Goal: Transaction & Acquisition: Book appointment/travel/reservation

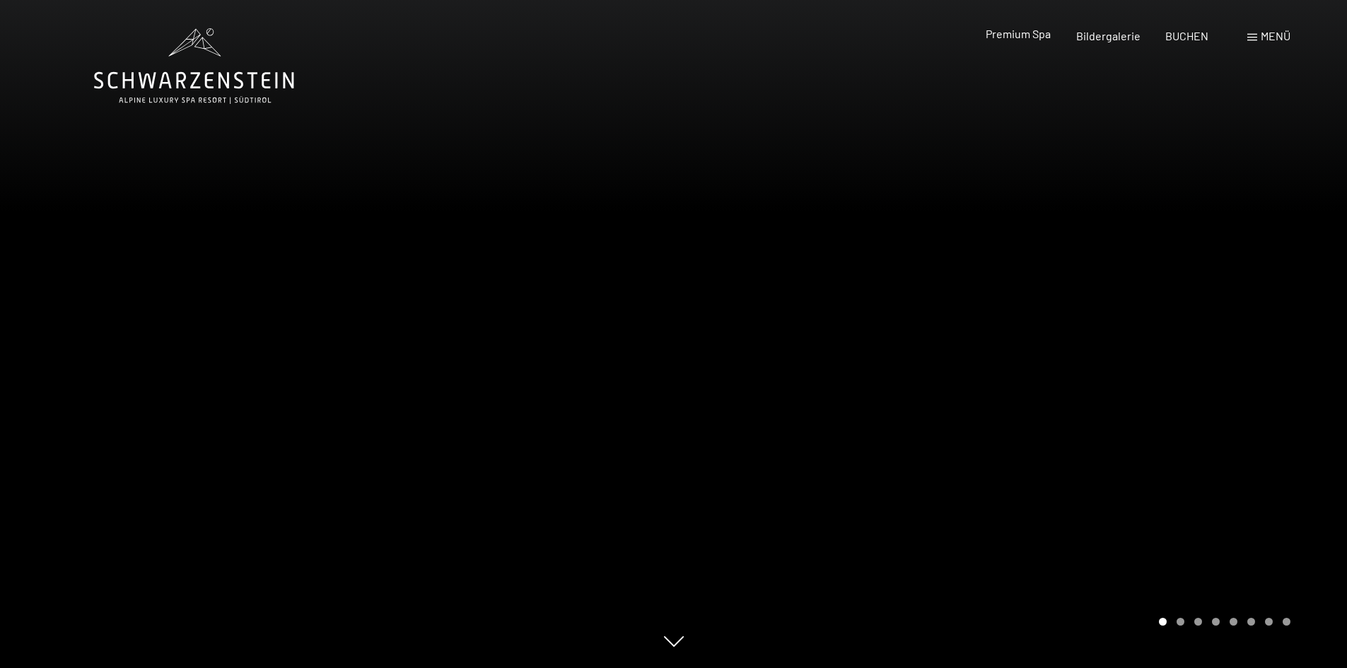
click at [1021, 36] on span "Premium Spa" at bounding box center [1018, 33] width 65 height 13
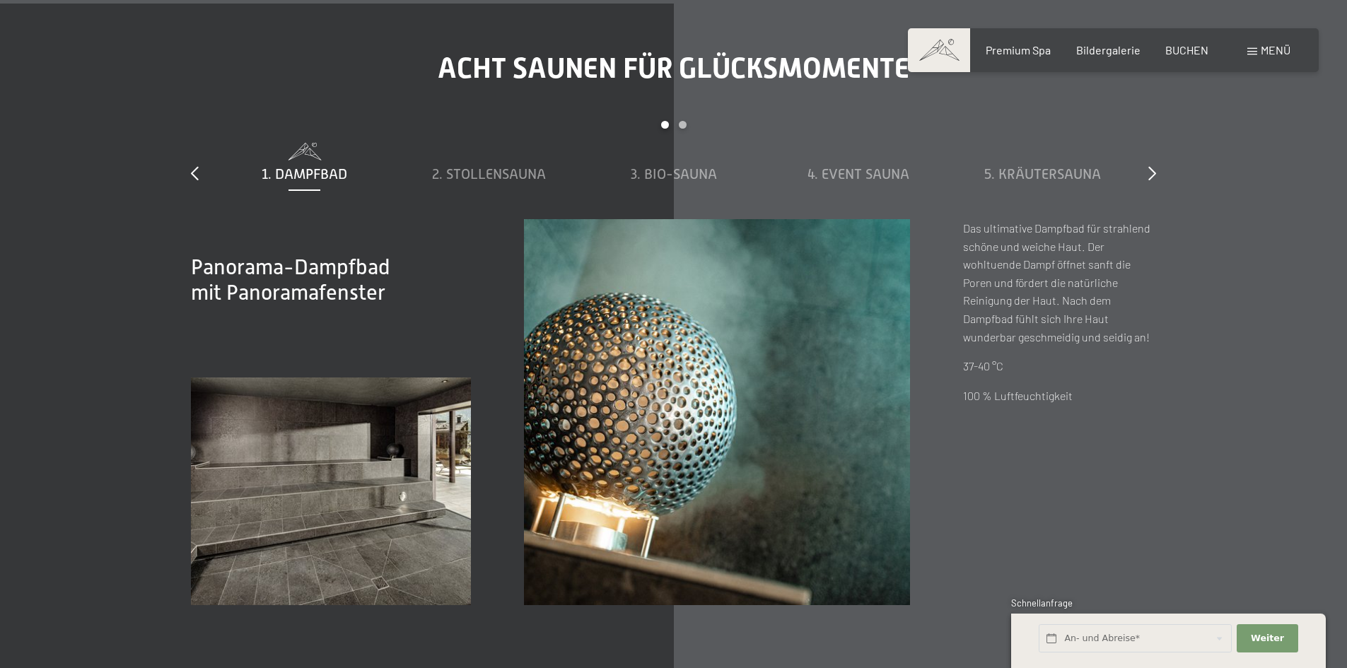
scroll to position [4880, 0]
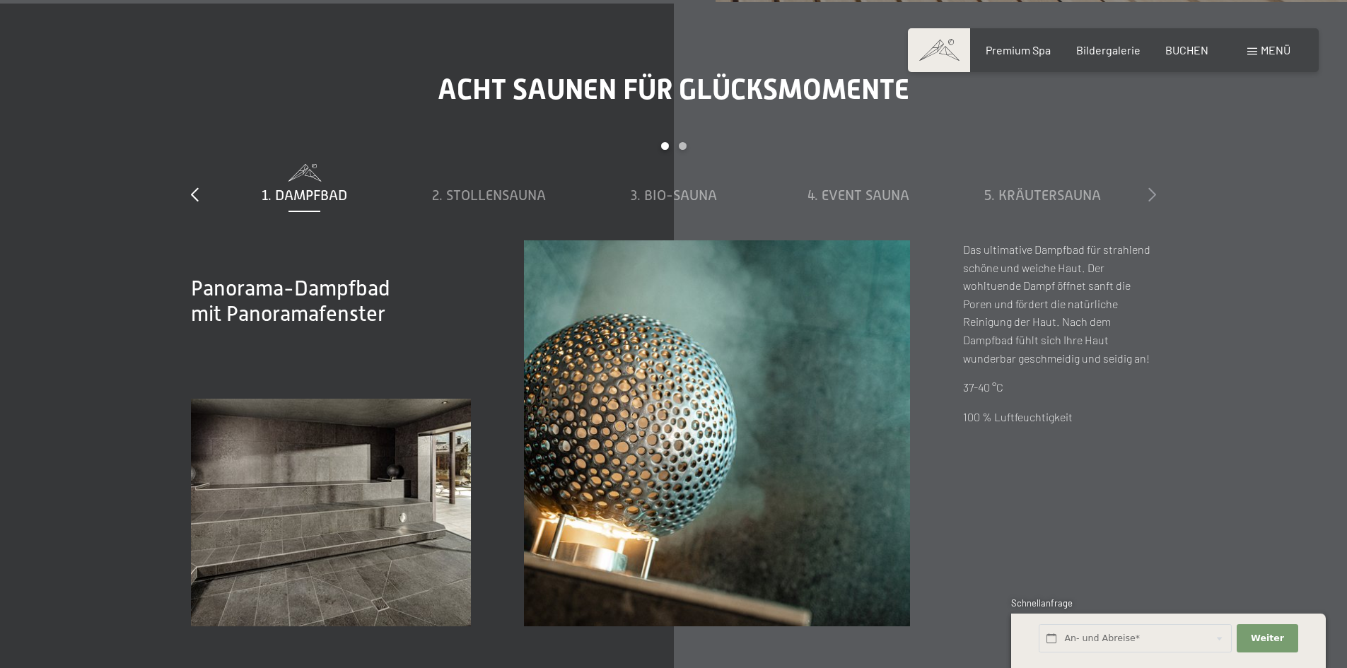
click at [1154, 193] on icon at bounding box center [1153, 194] width 8 height 14
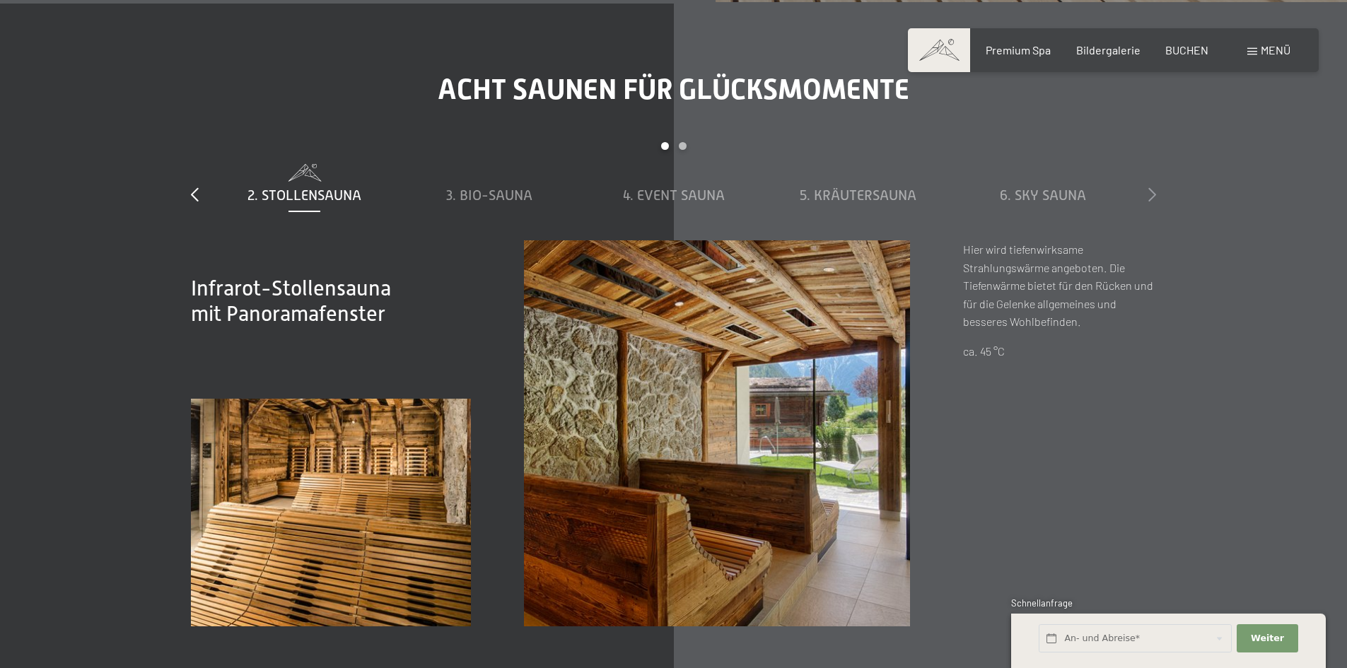
click at [1154, 193] on icon at bounding box center [1153, 194] width 8 height 14
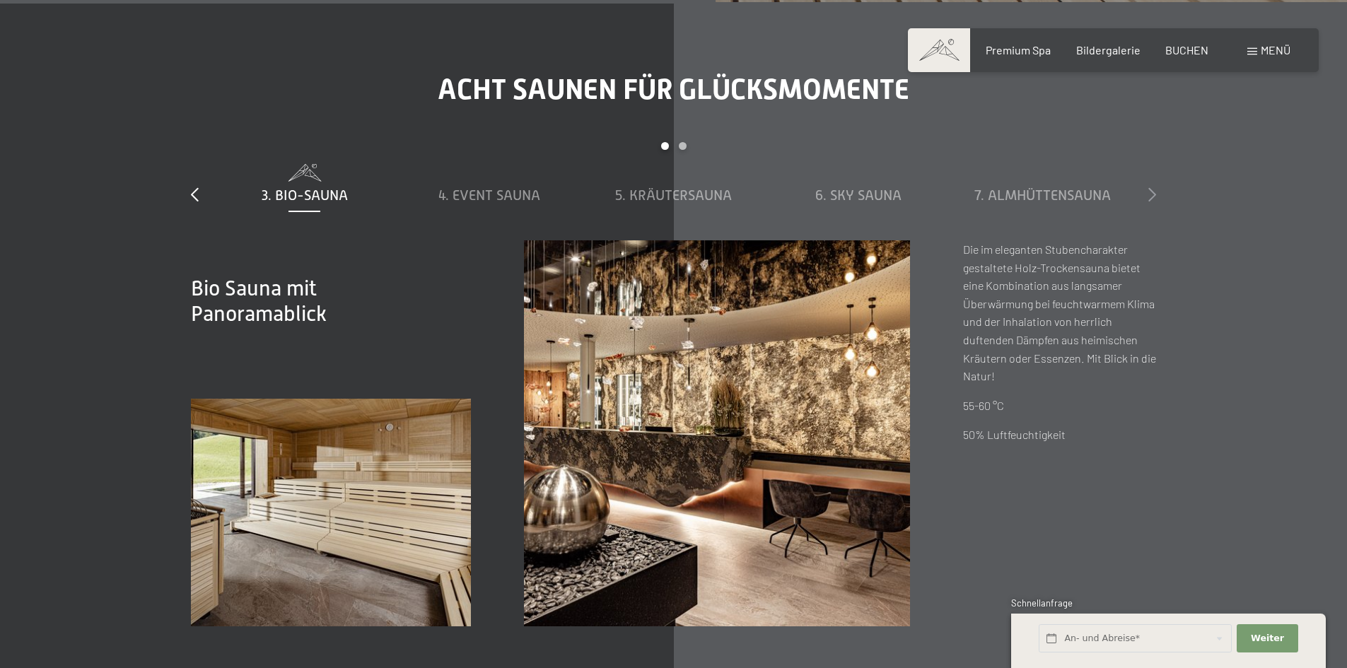
click at [1154, 193] on icon at bounding box center [1153, 194] width 8 height 14
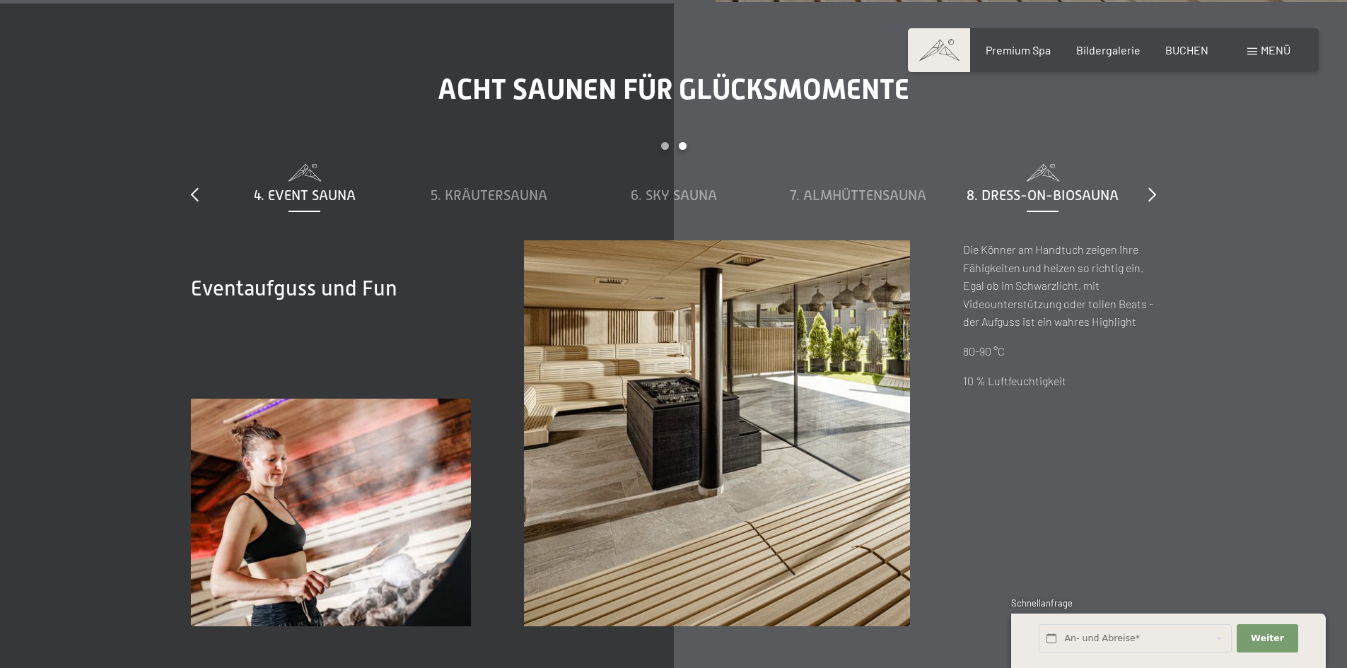
click at [1052, 190] on span "8. Dress-on-Biosauna" at bounding box center [1043, 195] width 152 height 16
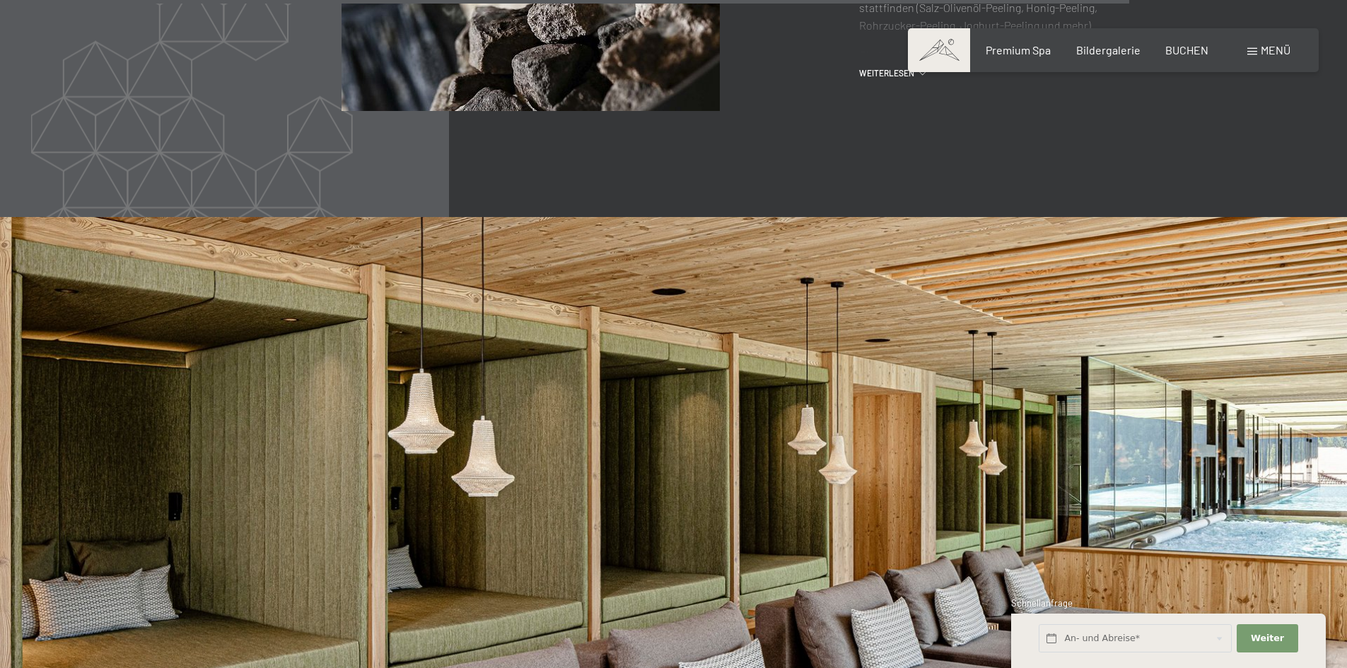
scroll to position [7497, 0]
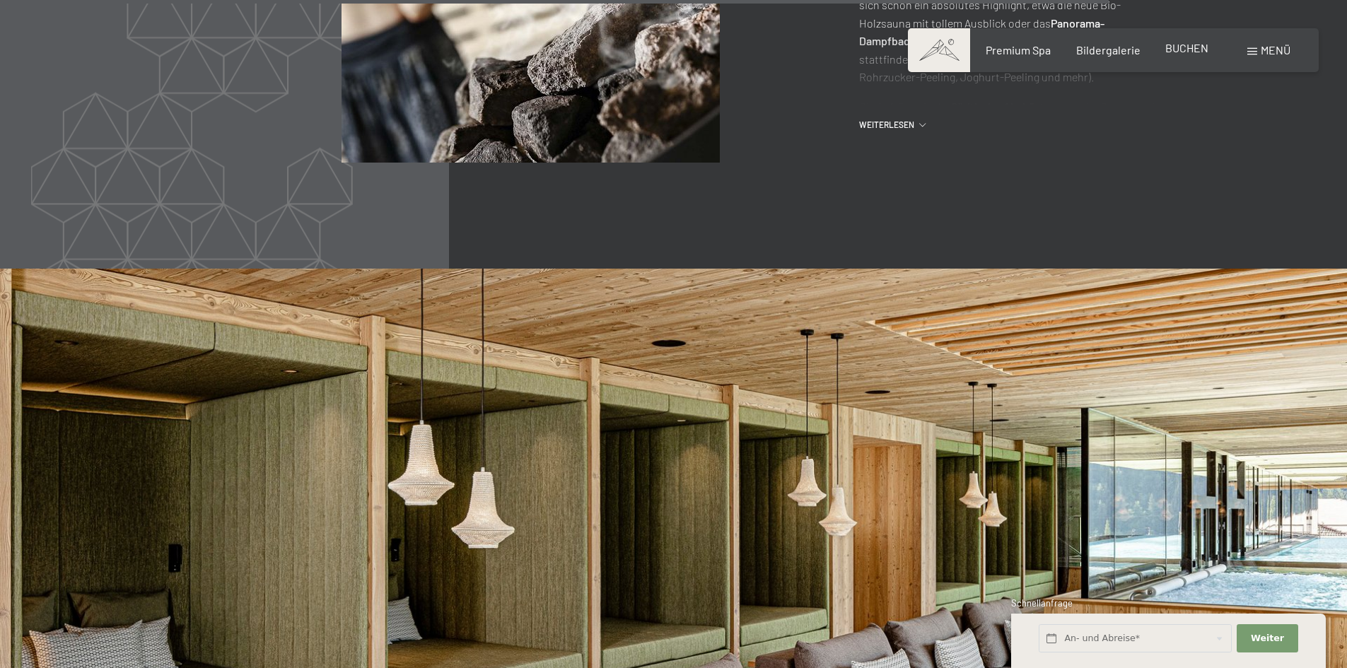
click at [1185, 45] on span "BUCHEN" at bounding box center [1187, 47] width 43 height 13
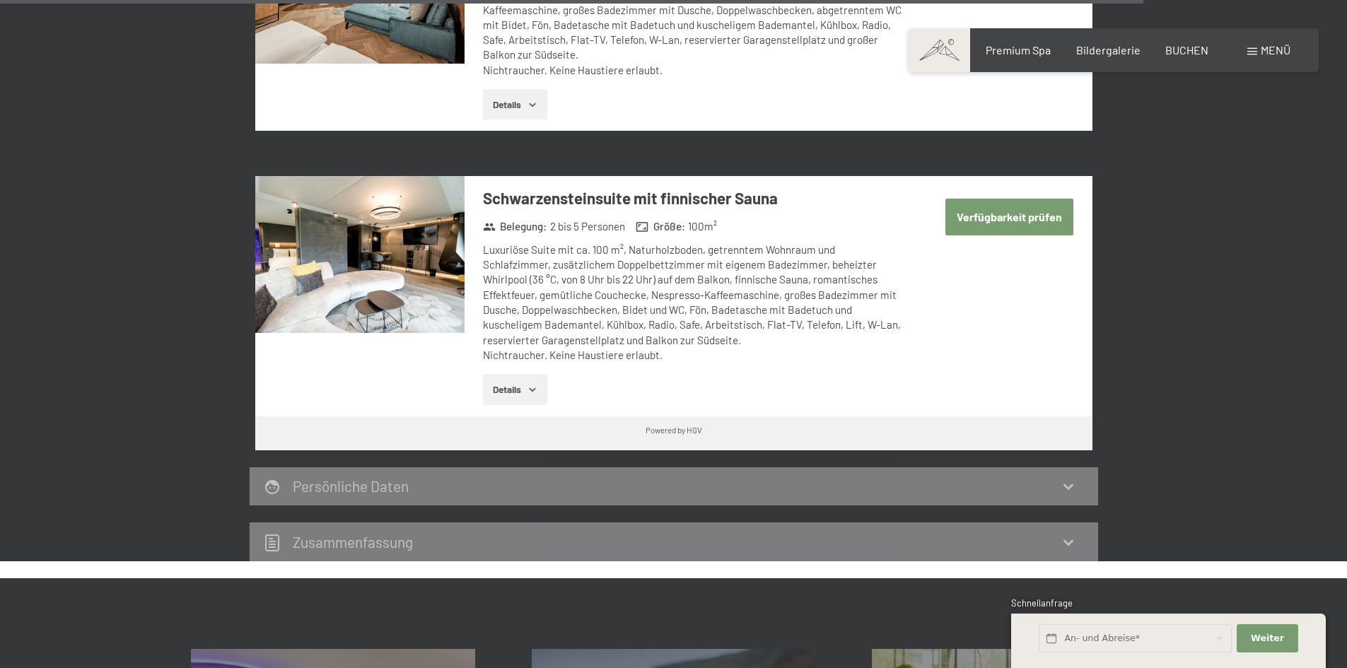
scroll to position [4097, 0]
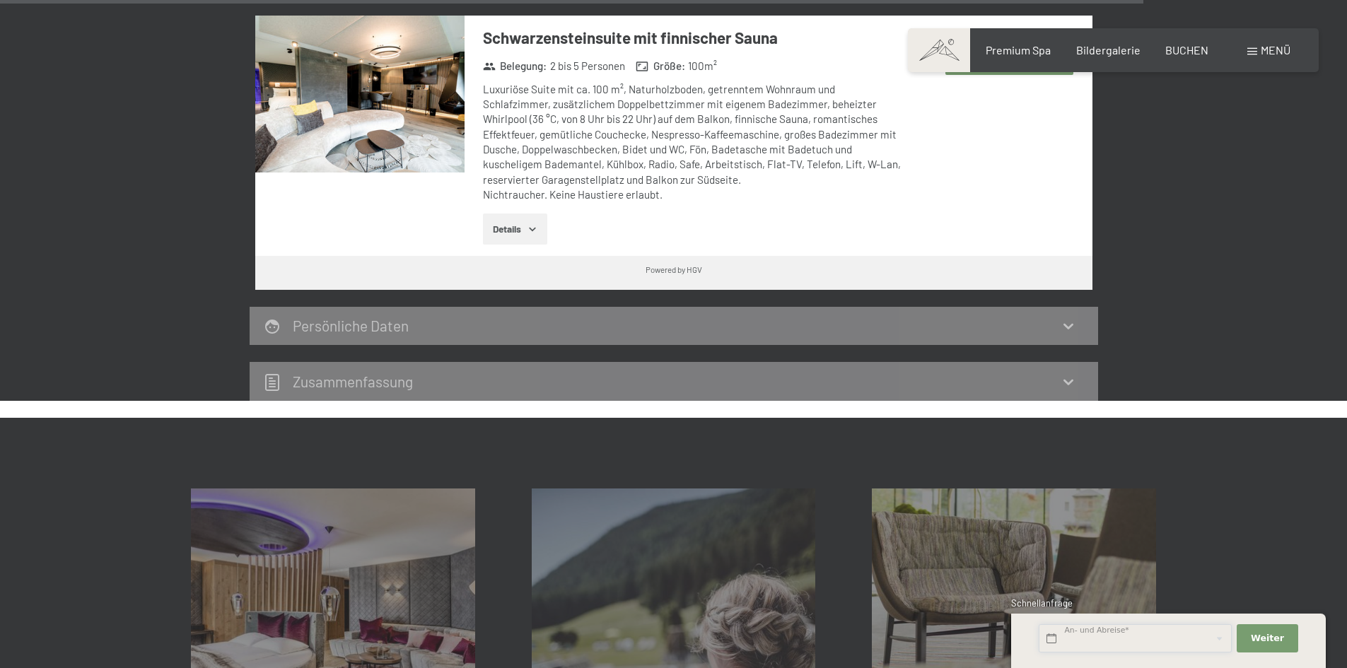
click at [1086, 633] on input "text" at bounding box center [1135, 638] width 193 height 29
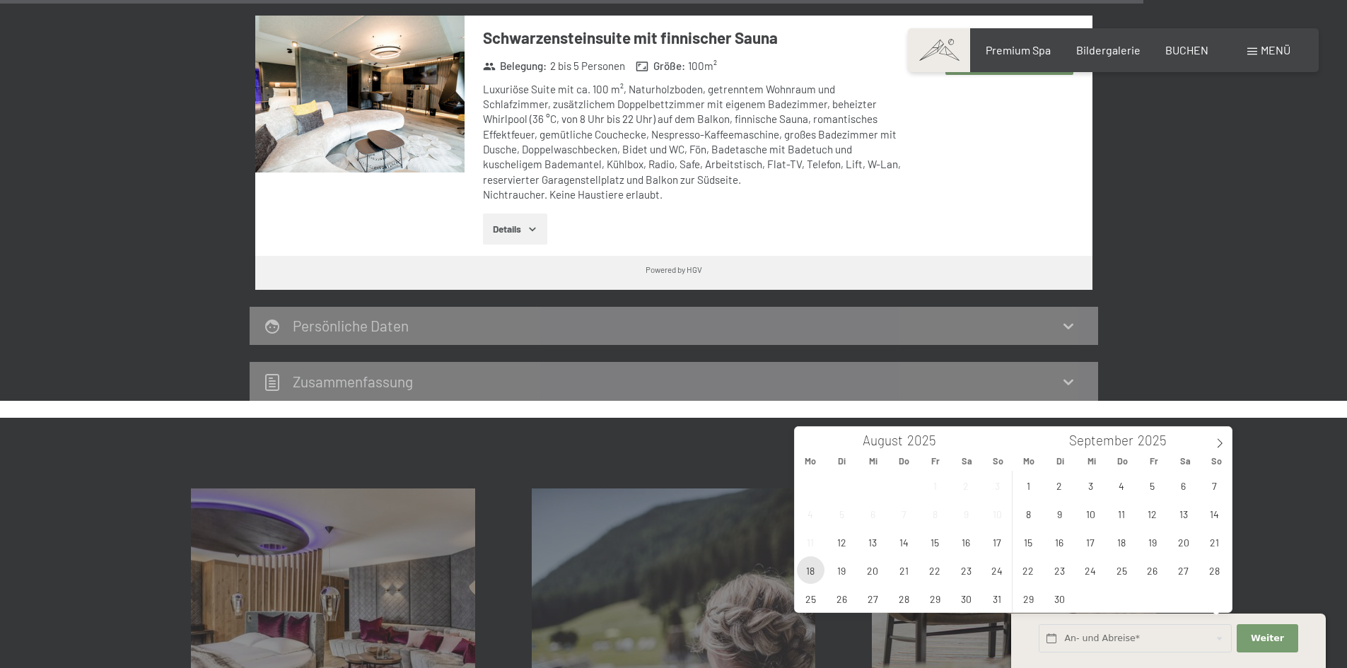
click at [813, 571] on span "18" at bounding box center [811, 571] width 28 height 28
click at [871, 572] on span "20" at bounding box center [873, 571] width 28 height 28
type input "Mo. 18.08.2025 - Mi. 20.08.2025"
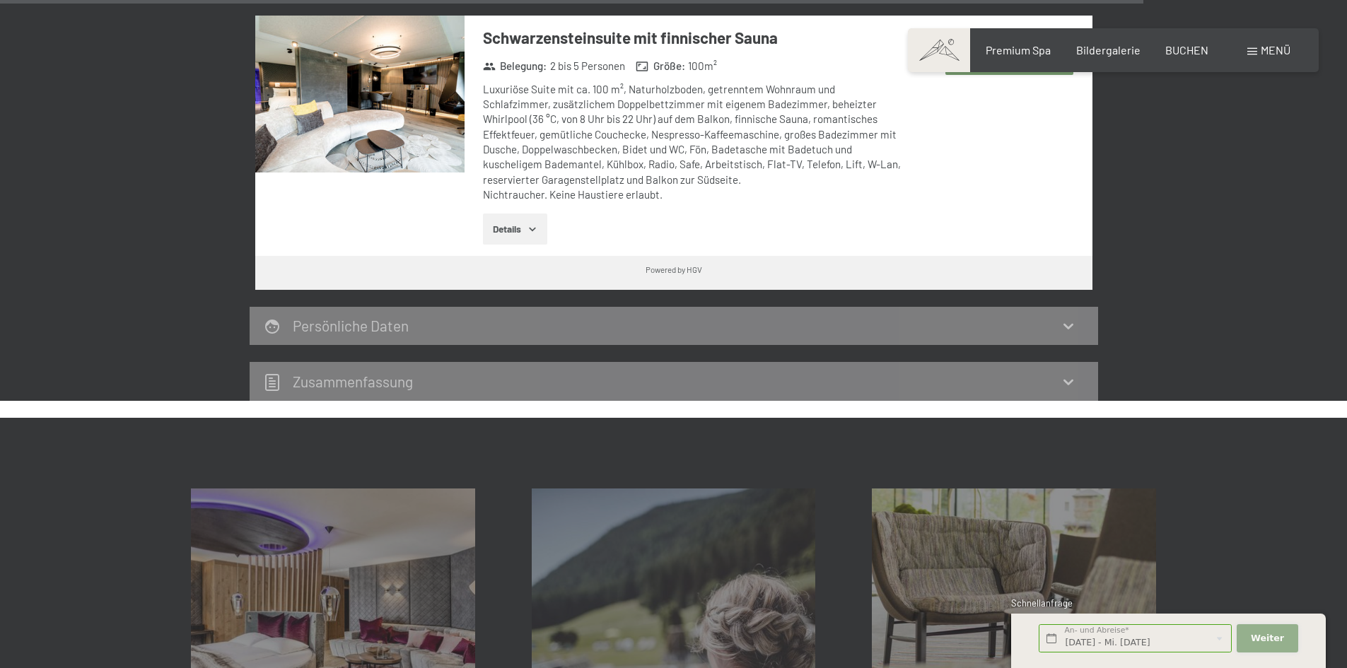
click at [1282, 639] on span "Weiter" at bounding box center [1267, 638] width 33 height 13
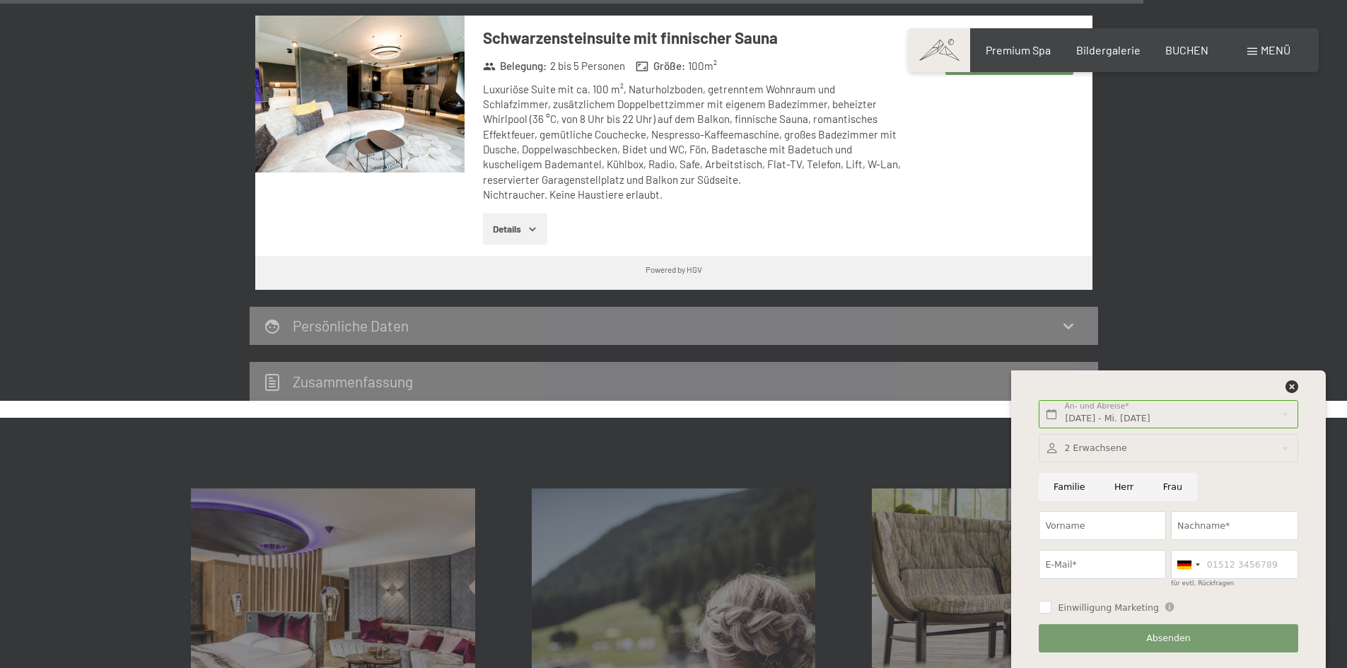
click at [1104, 444] on div at bounding box center [1168, 448] width 259 height 29
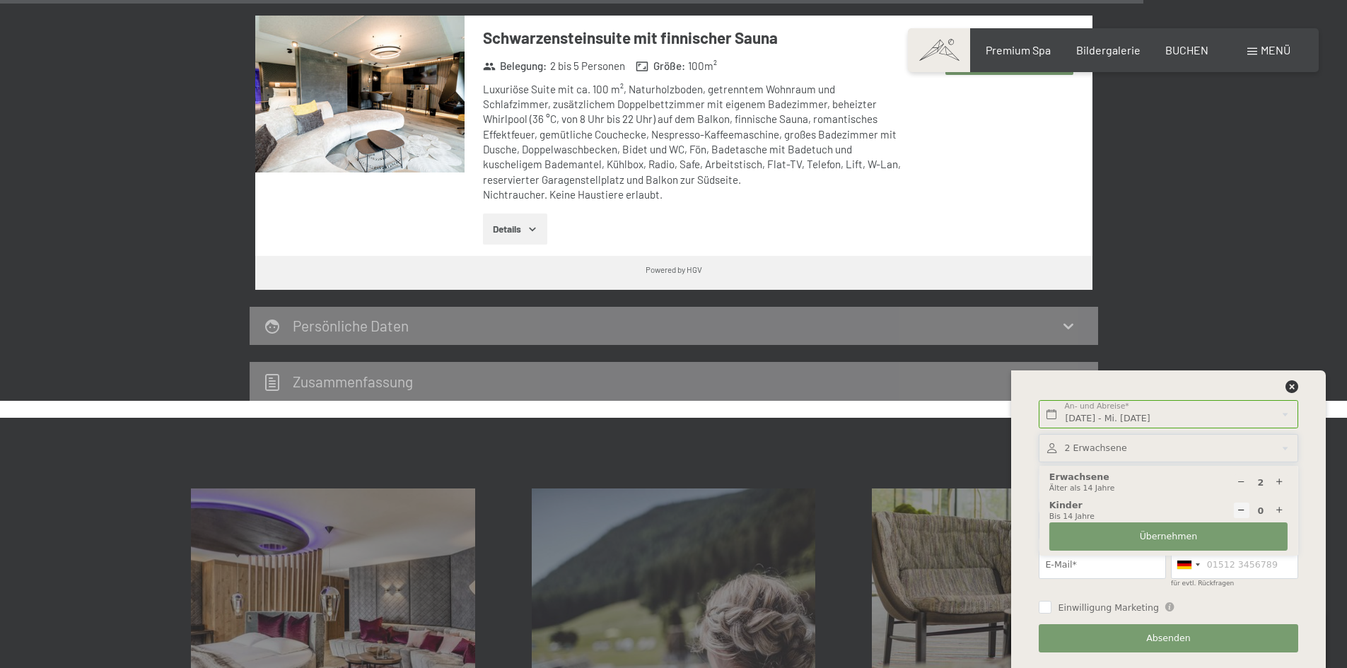
click at [1280, 482] on icon at bounding box center [1279, 482] width 9 height 9
type input "5"
click at [1277, 506] on icon at bounding box center [1279, 510] width 9 height 9
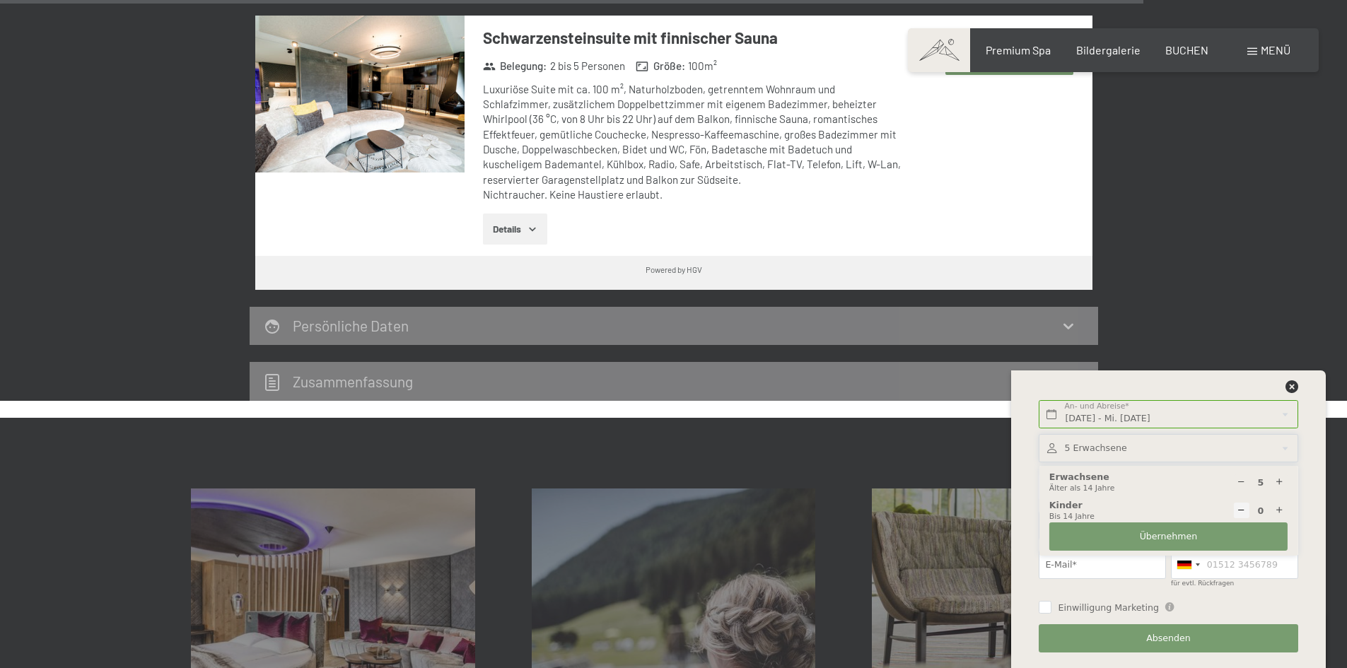
type input "1"
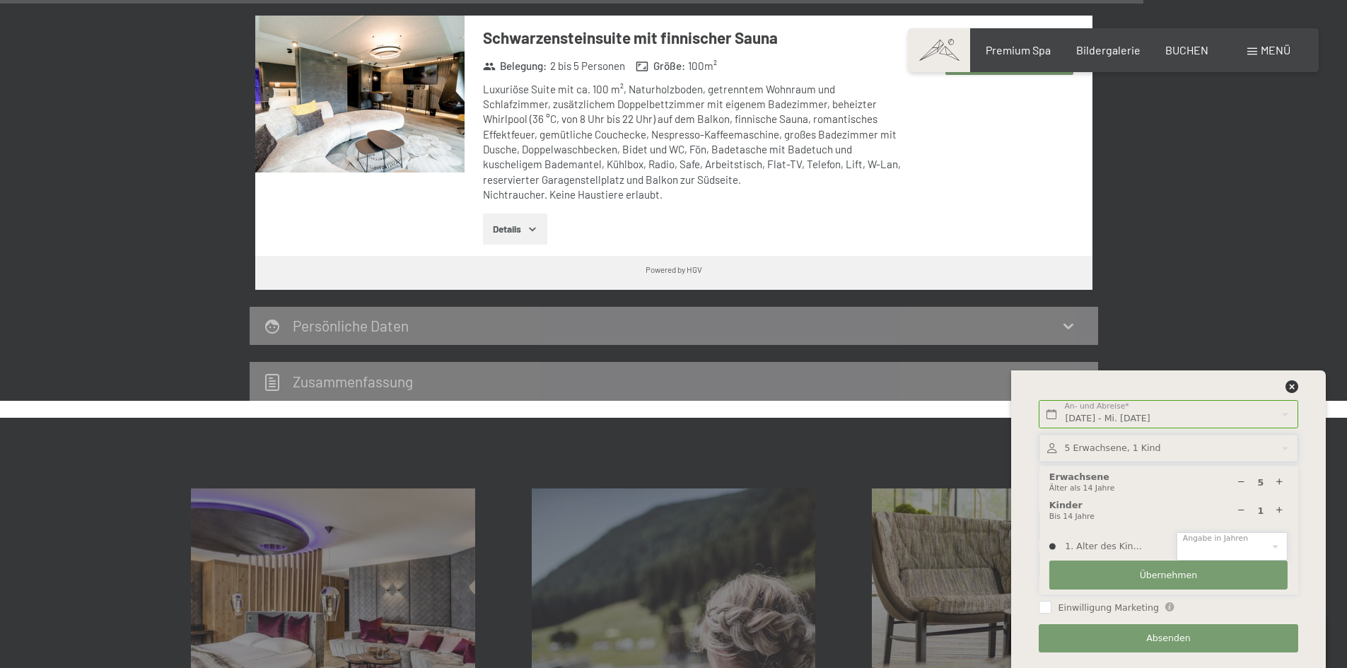
click at [1229, 541] on select "0 1 2 3 4 5 6 7 8 9 10 11 12 13 14" at bounding box center [1232, 547] width 111 height 29
select select "12"
click at [1177, 533] on select "0 1 2 3 4 5 6 7 8 9 10 11 12 13 14" at bounding box center [1232, 547] width 111 height 29
click at [1172, 574] on span "Übernehmen" at bounding box center [1169, 575] width 58 height 13
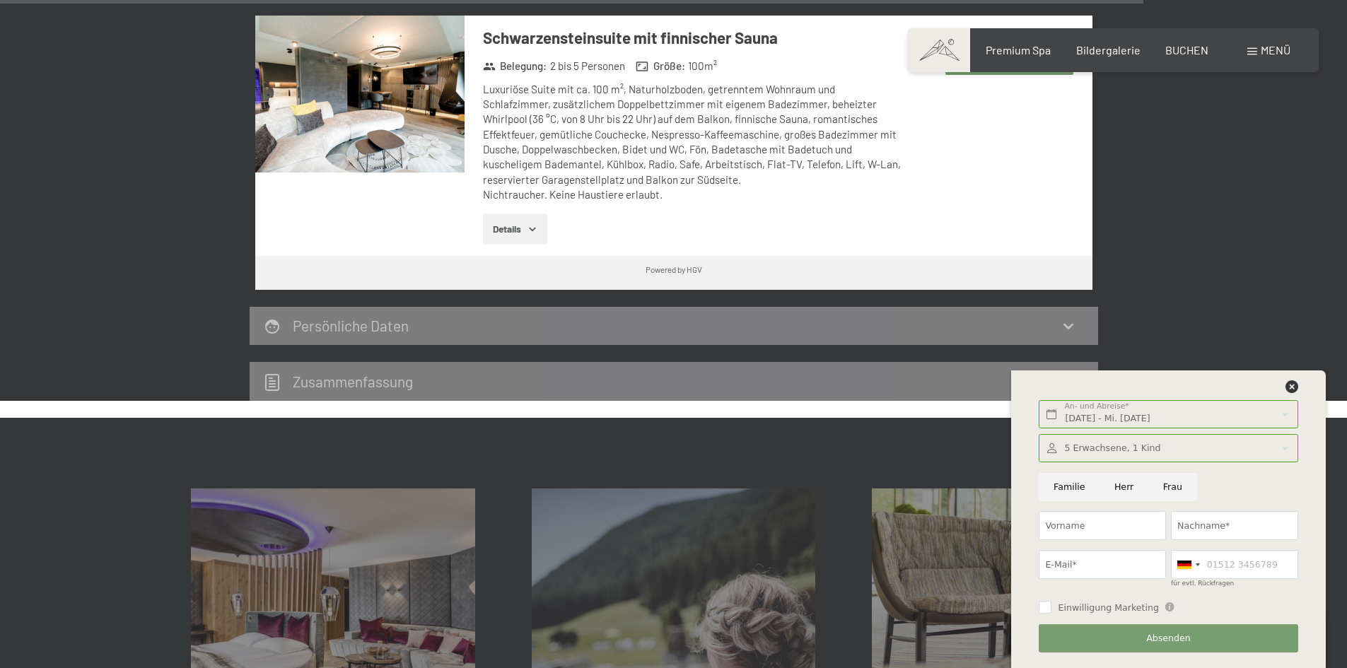
click at [1120, 486] on input "Herr" at bounding box center [1124, 487] width 49 height 29
radio input "true"
click at [1100, 523] on input "Vorname" at bounding box center [1102, 525] width 127 height 29
type input "Daniel"
type input "Waldner"
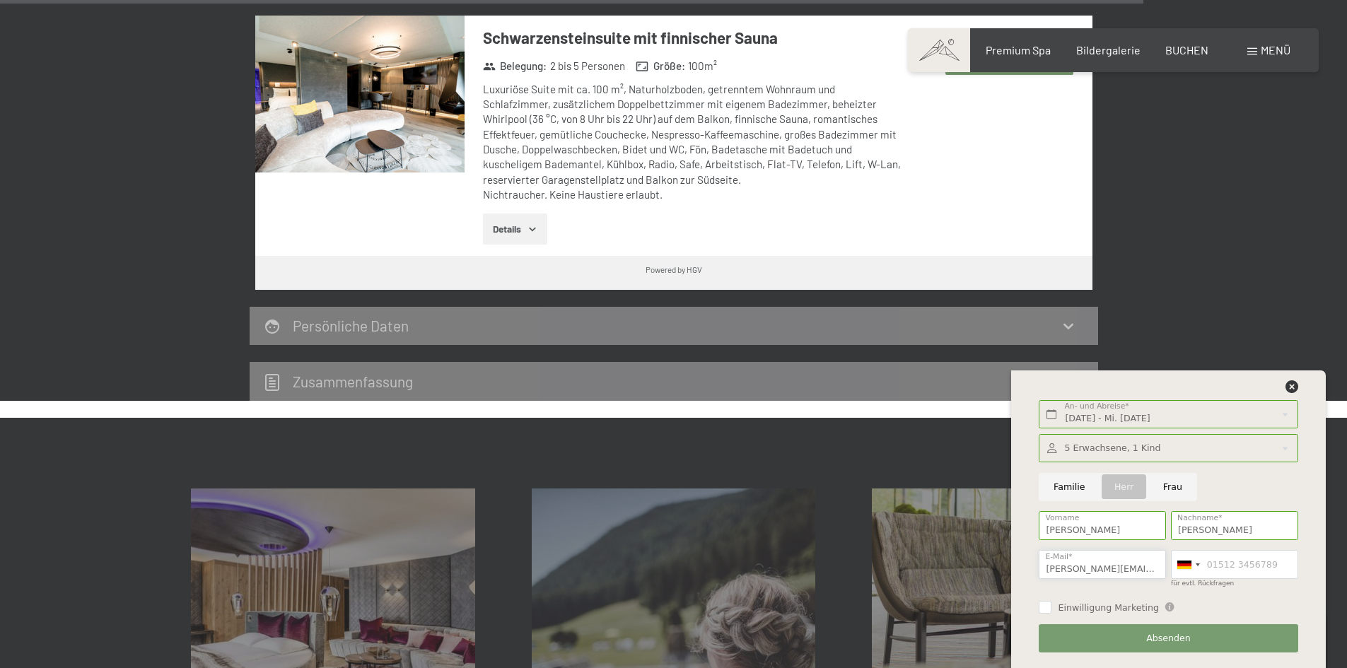
type input "d.waldner@reca.at"
click at [1281, 595] on div "Einwilligung Marketing Der Unterfertigte, der die Aufklärung laut Link gelesen …" at bounding box center [1169, 606] width 264 height 26
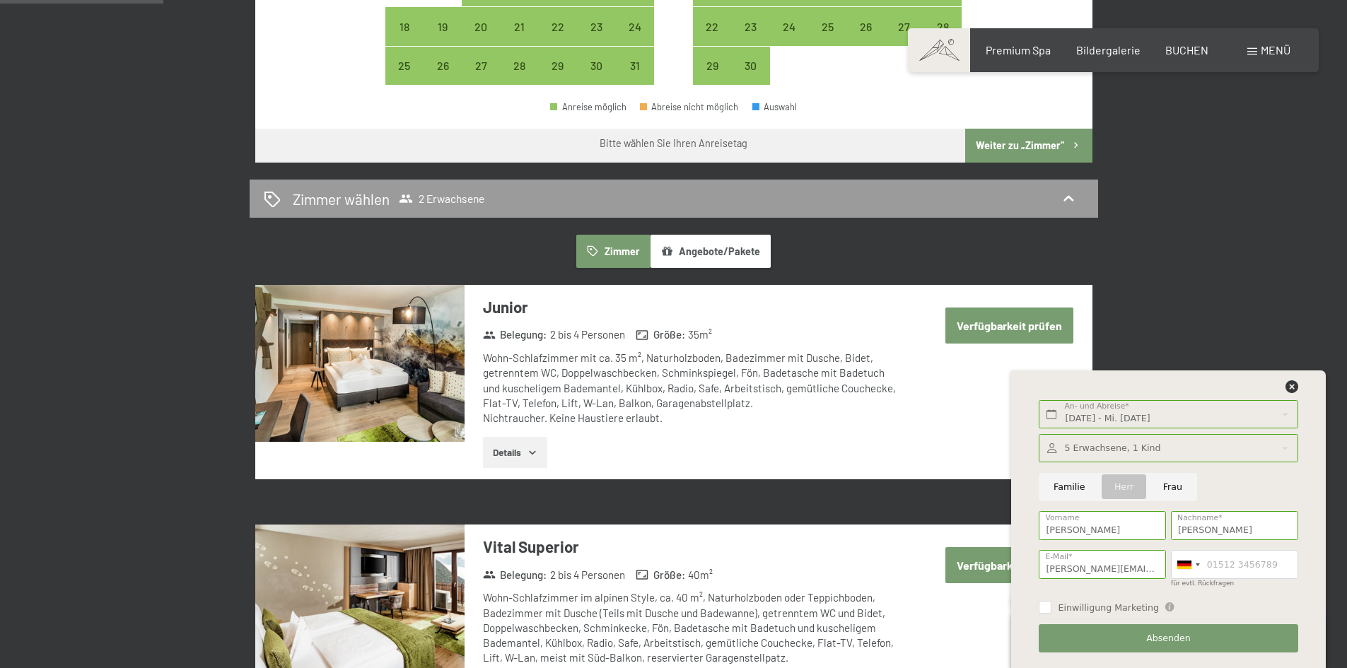
scroll to position [583, 0]
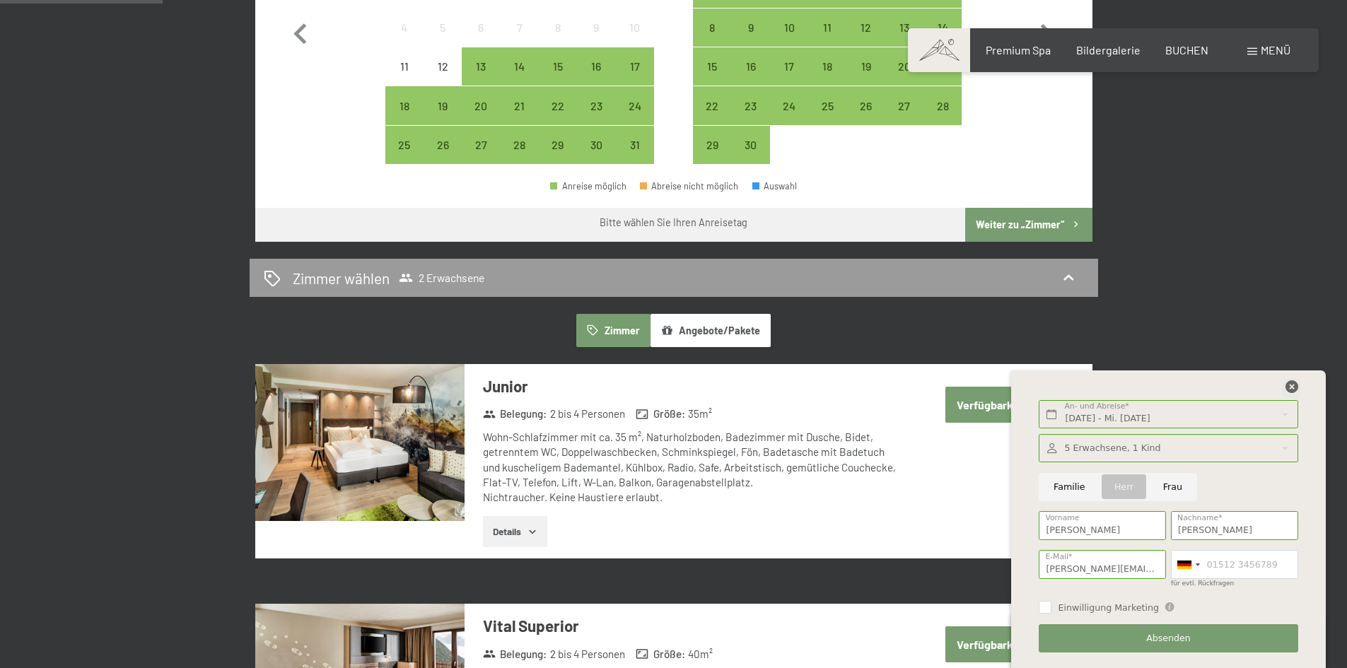
click at [1291, 387] on icon at bounding box center [1292, 386] width 13 height 13
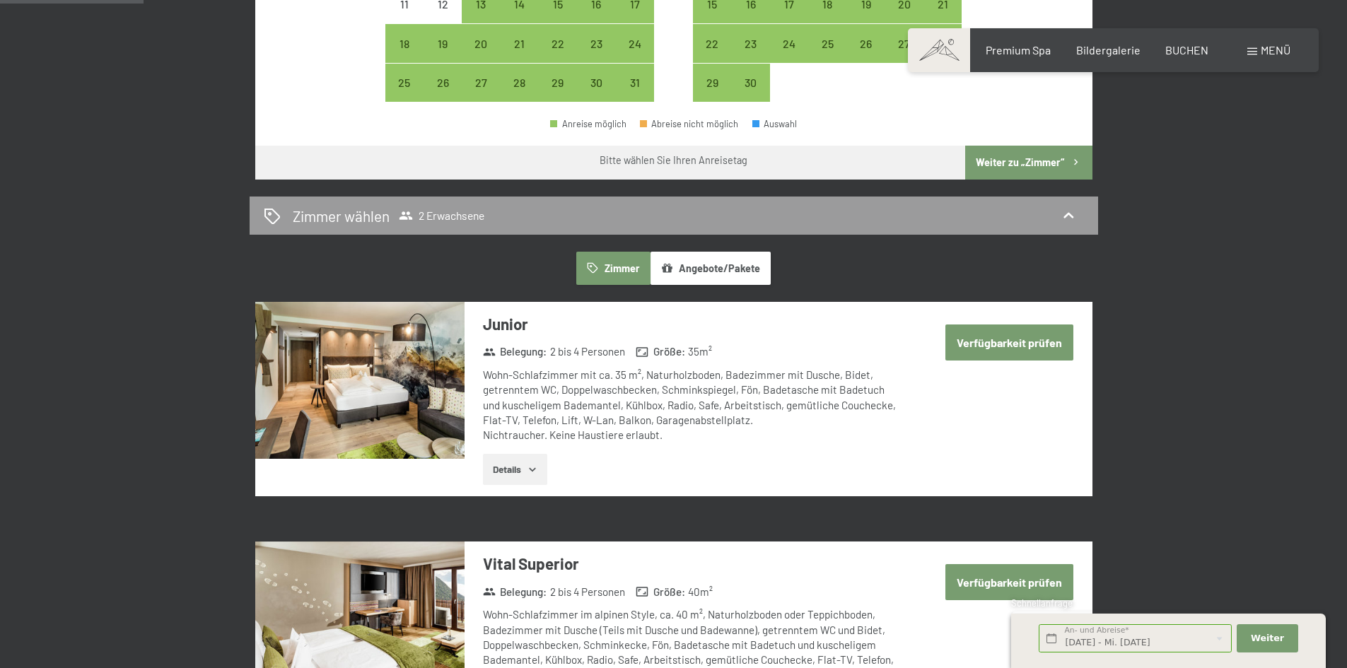
scroll to position [654, 0]
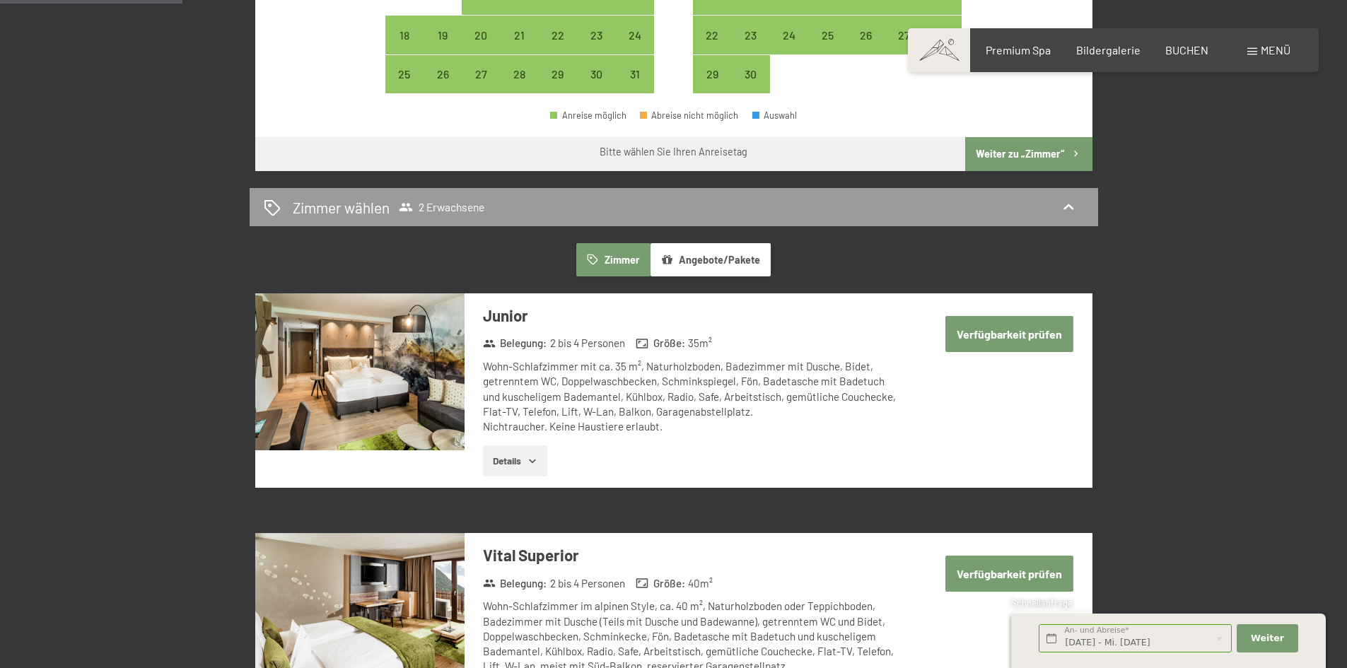
click at [1034, 332] on button "Verfügbarkeit prüfen" at bounding box center [1010, 334] width 128 height 36
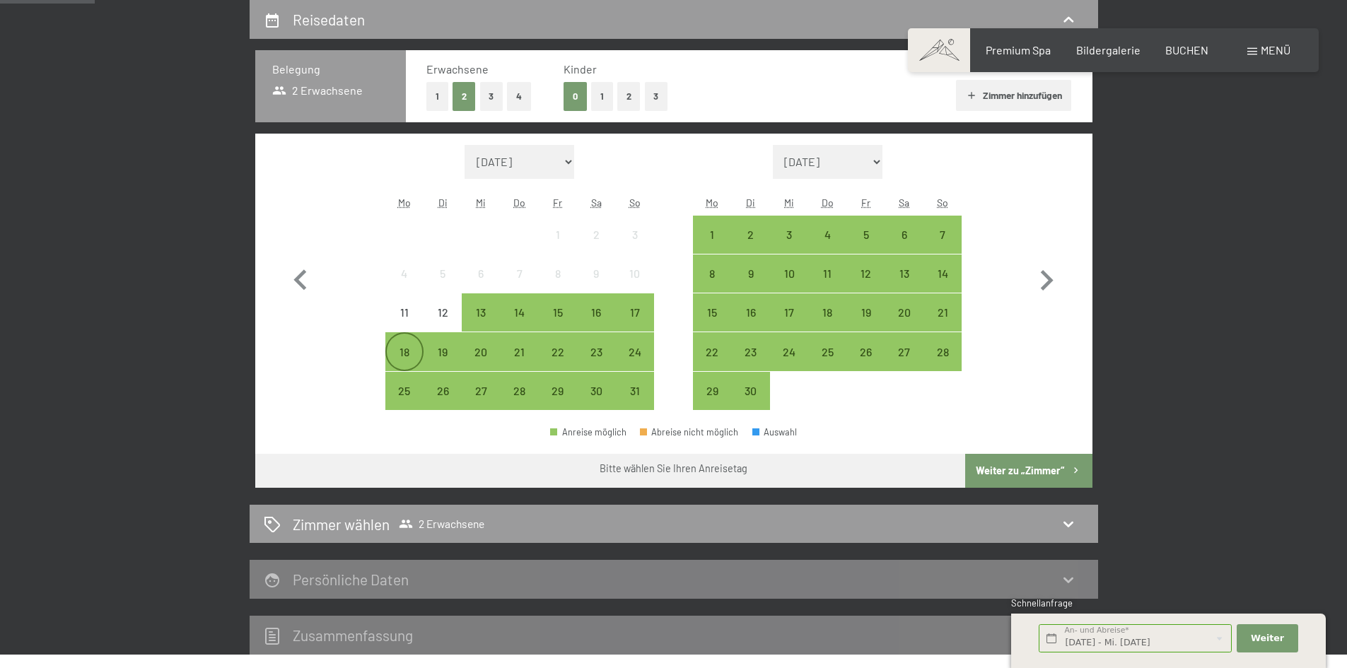
click at [409, 354] on div "18" at bounding box center [404, 364] width 35 height 35
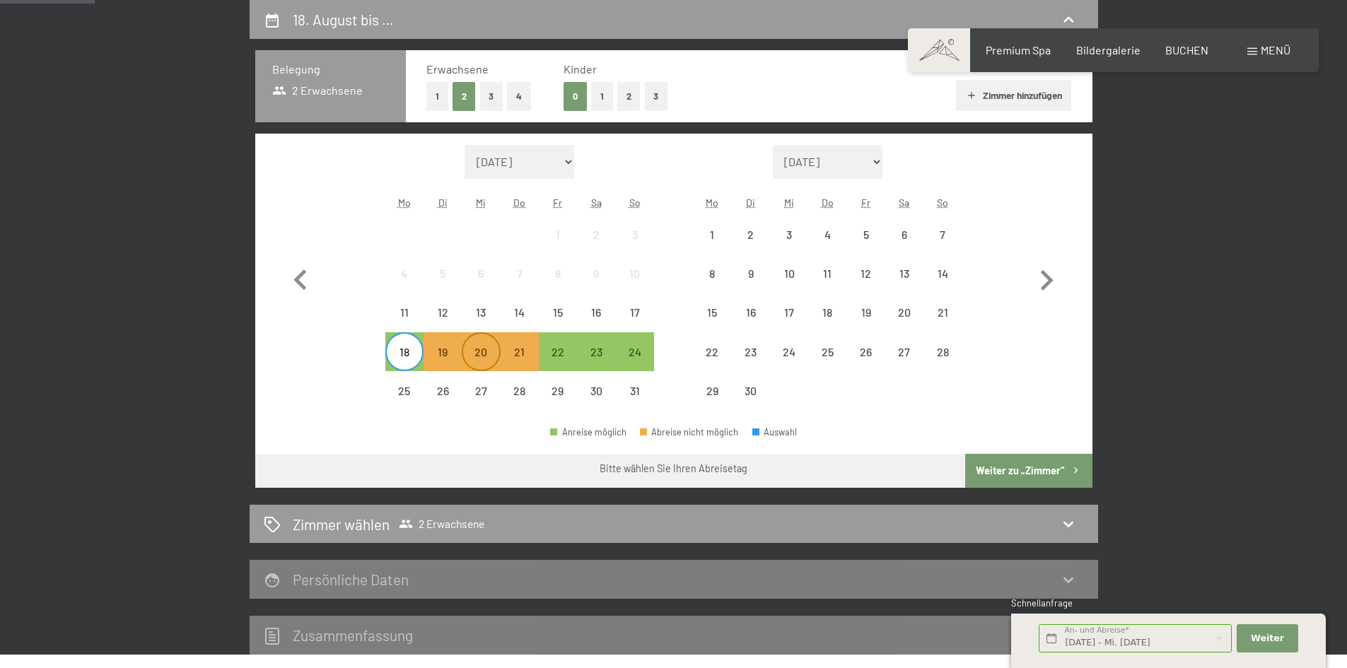
click at [478, 354] on div "20" at bounding box center [480, 364] width 35 height 35
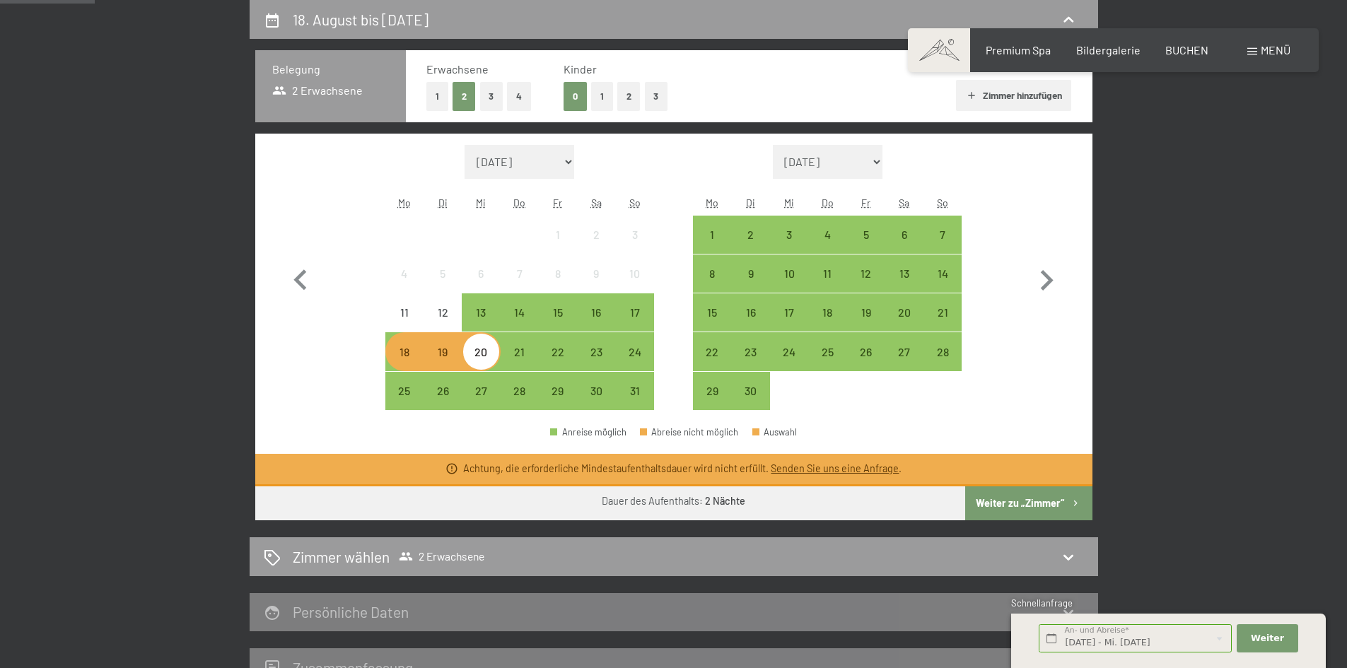
click at [521, 97] on button "4" at bounding box center [519, 96] width 24 height 29
click at [527, 352] on div "21" at bounding box center [519, 364] width 35 height 35
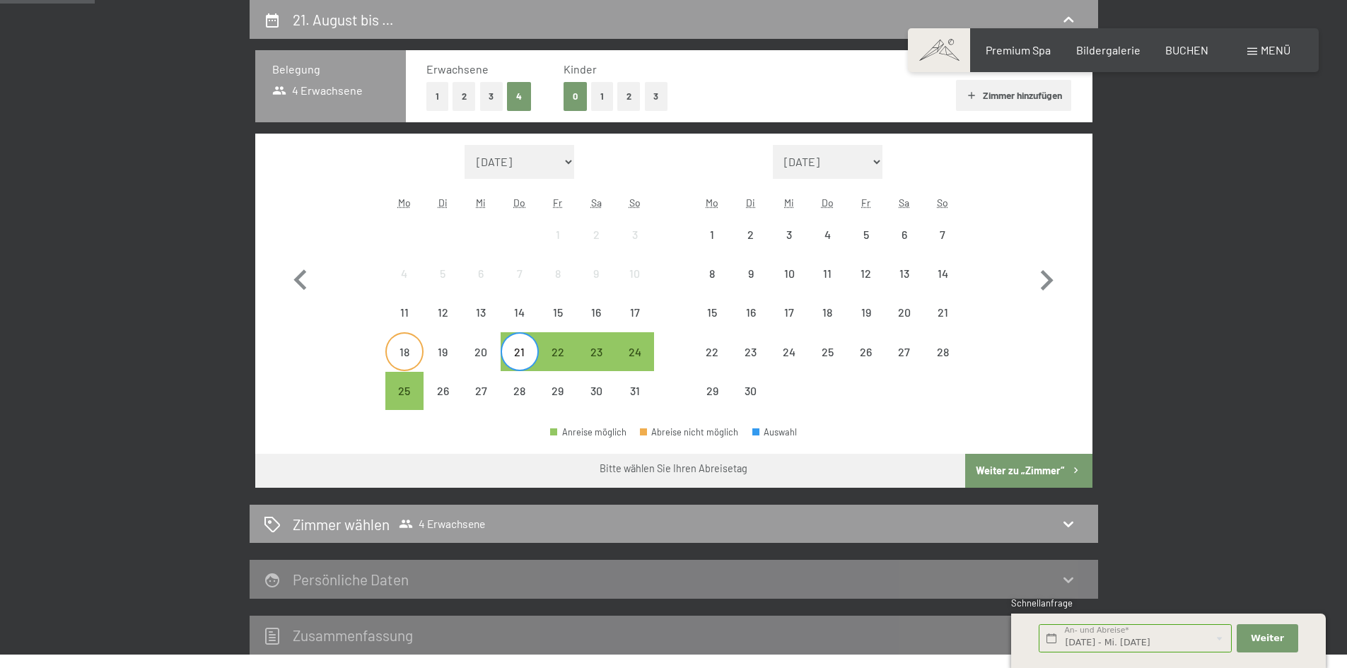
click at [408, 357] on div "18" at bounding box center [404, 364] width 35 height 35
click at [515, 349] on div "21" at bounding box center [519, 364] width 35 height 35
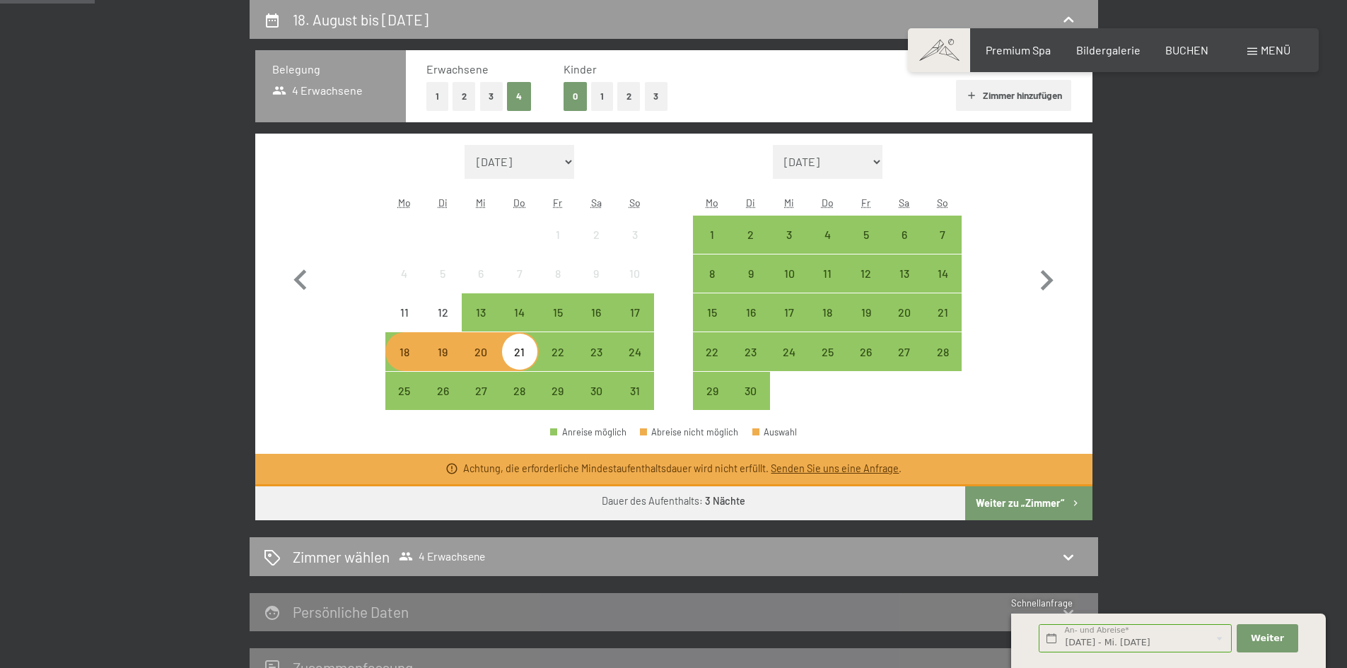
click at [410, 359] on div "18" at bounding box center [404, 364] width 35 height 35
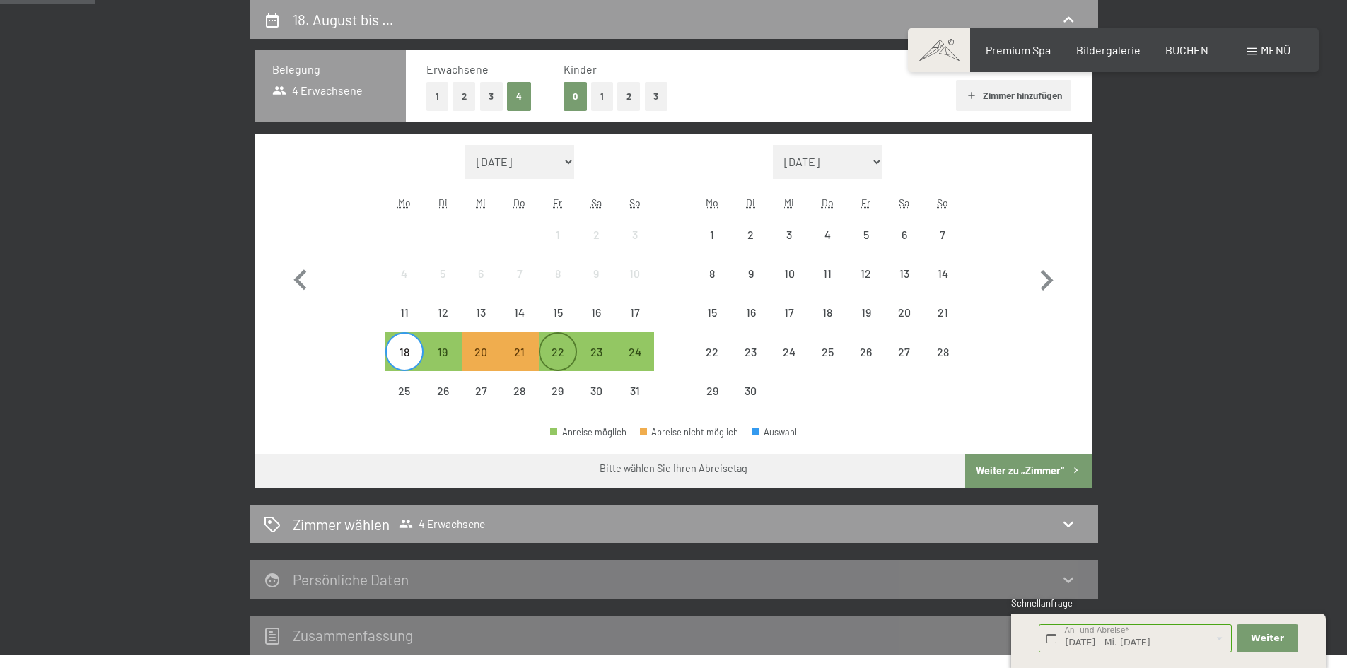
click at [548, 349] on div "22" at bounding box center [557, 364] width 35 height 35
